Goal: Check status: Check status

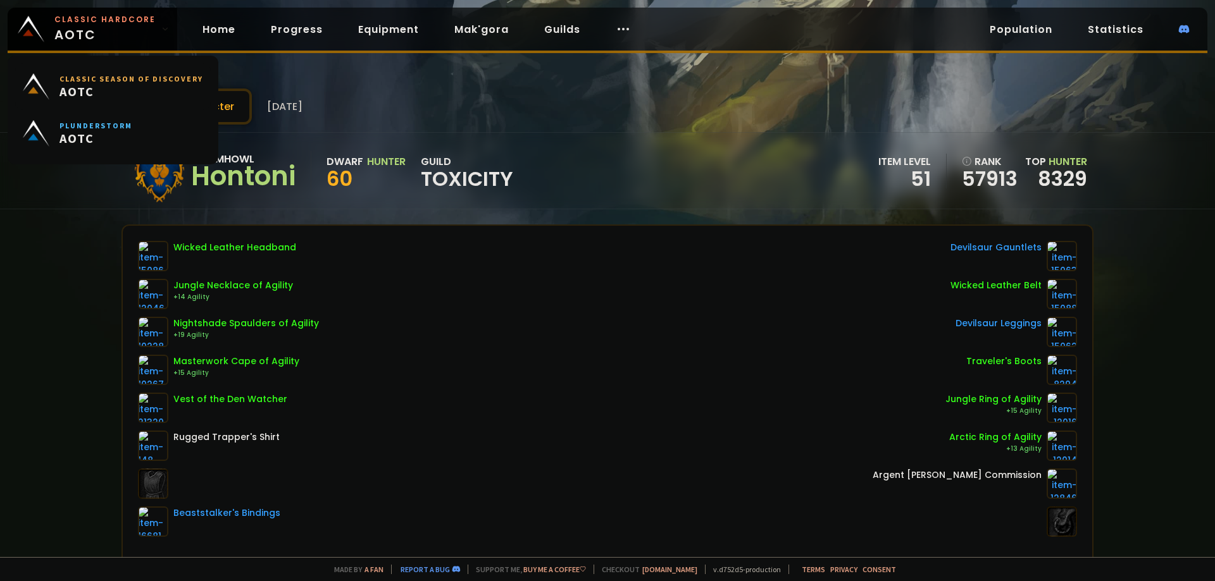
drag, startPoint x: 123, startPoint y: 37, endPoint x: 105, endPoint y: 64, distance: 32.3
click at [123, 37] on span "Classic Hardcore AOTC" at bounding box center [104, 29] width 101 height 30
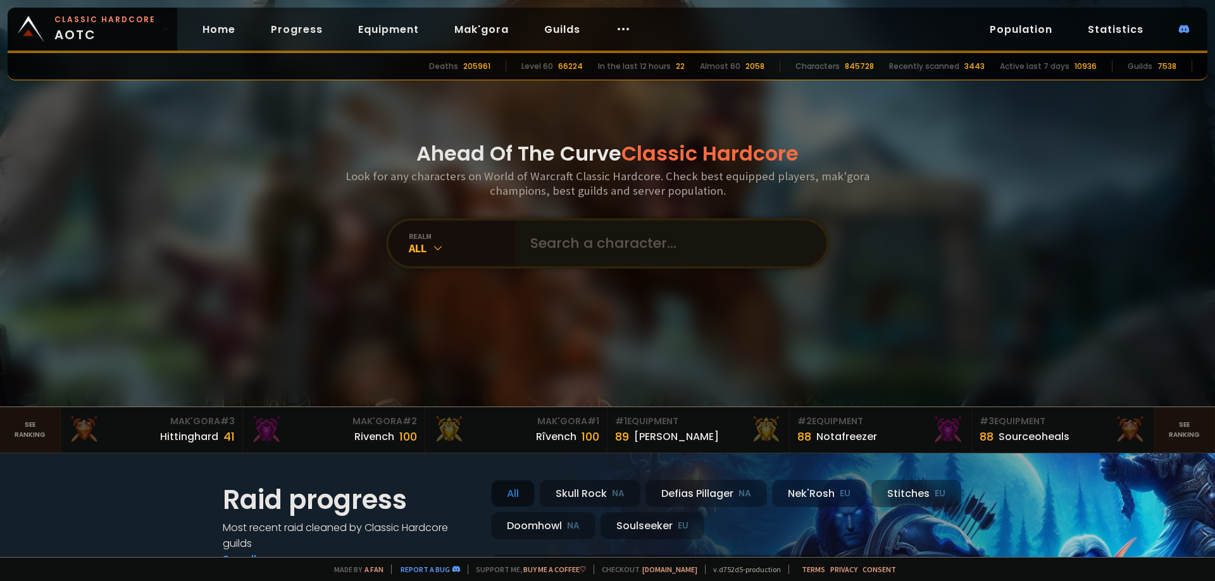
click at [556, 266] on div "realm All" at bounding box center [607, 243] width 443 height 51
click at [559, 256] on input "text" at bounding box center [667, 244] width 289 height 46
type input "pipita"
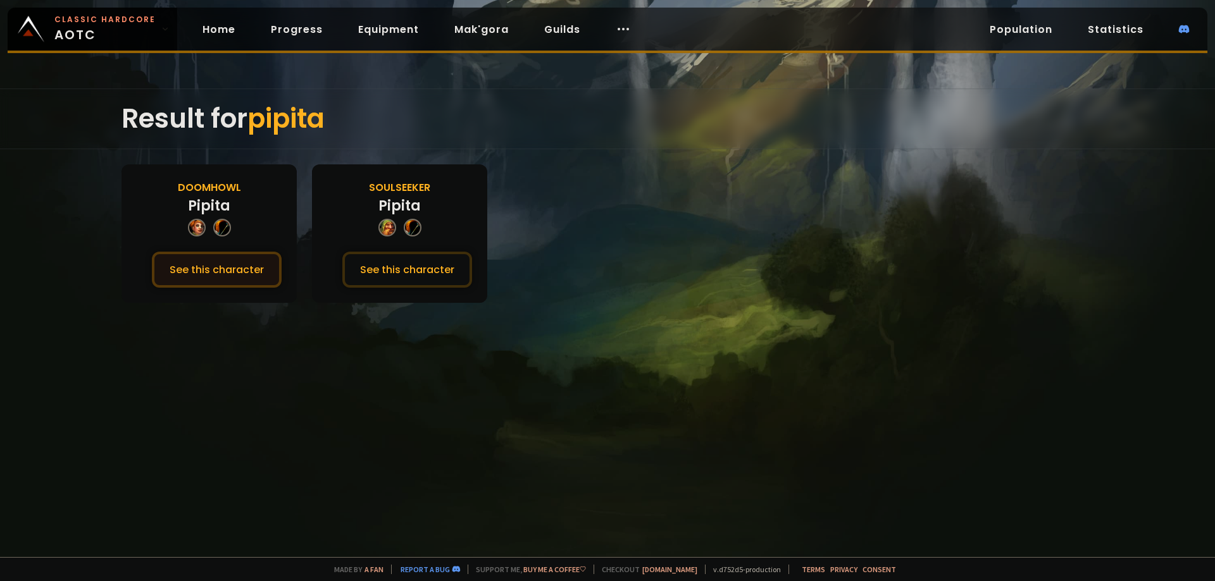
click at [236, 275] on button "See this character" at bounding box center [217, 270] width 130 height 36
